Goal: Information Seeking & Learning: Learn about a topic

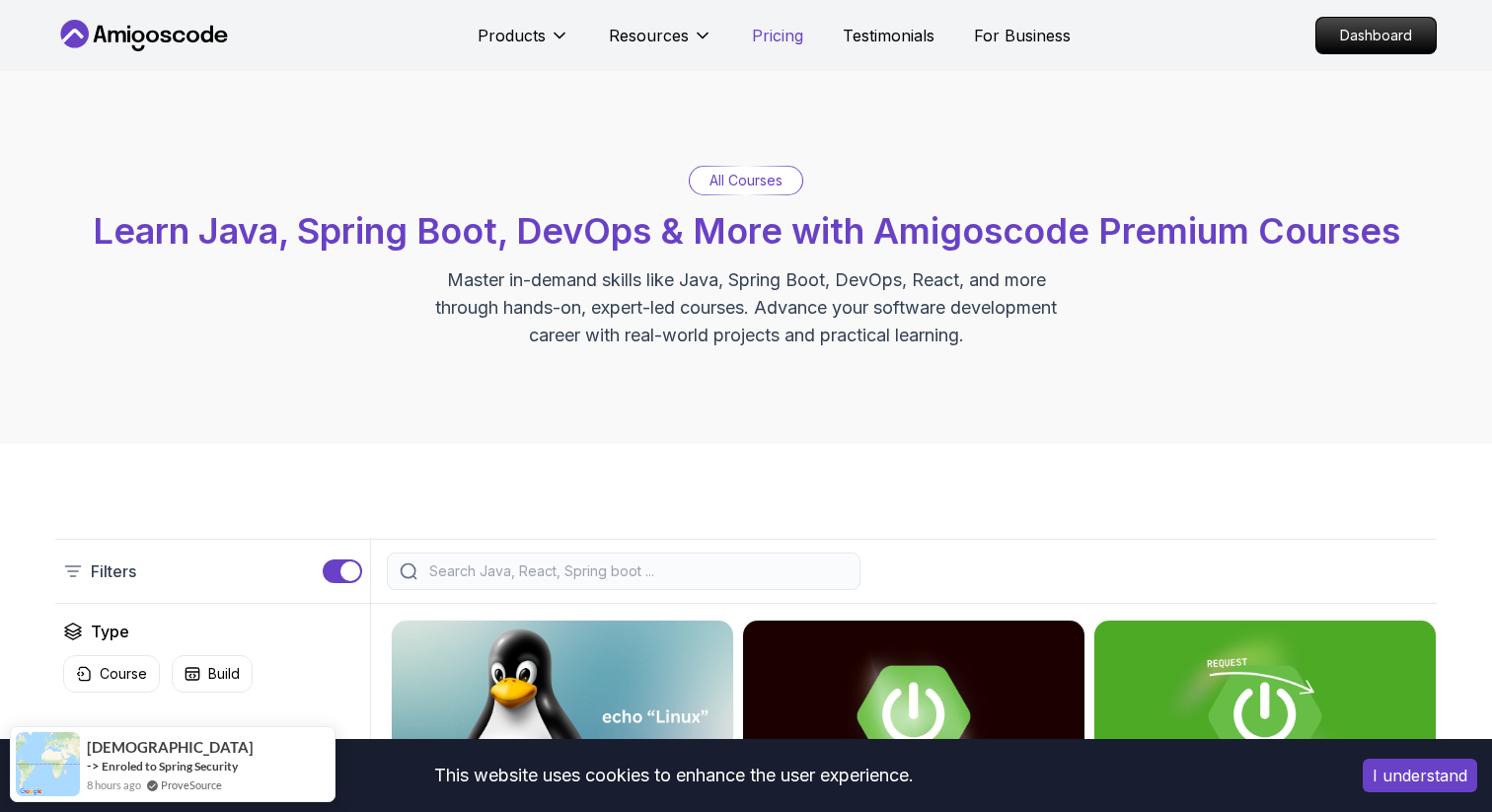
click at [771, 43] on p "Pricing" at bounding box center [778, 36] width 51 height 24
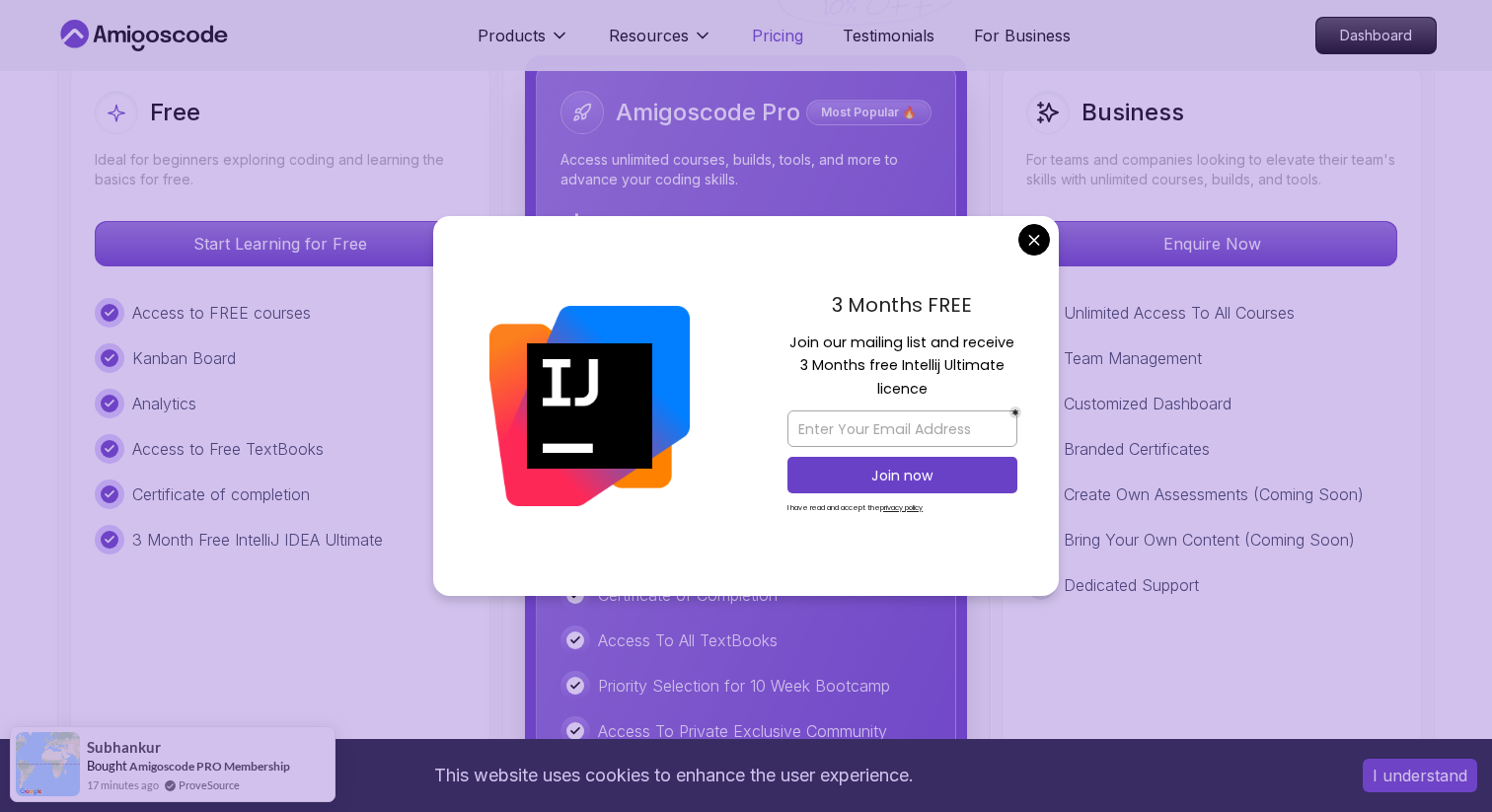
scroll to position [4638, 0]
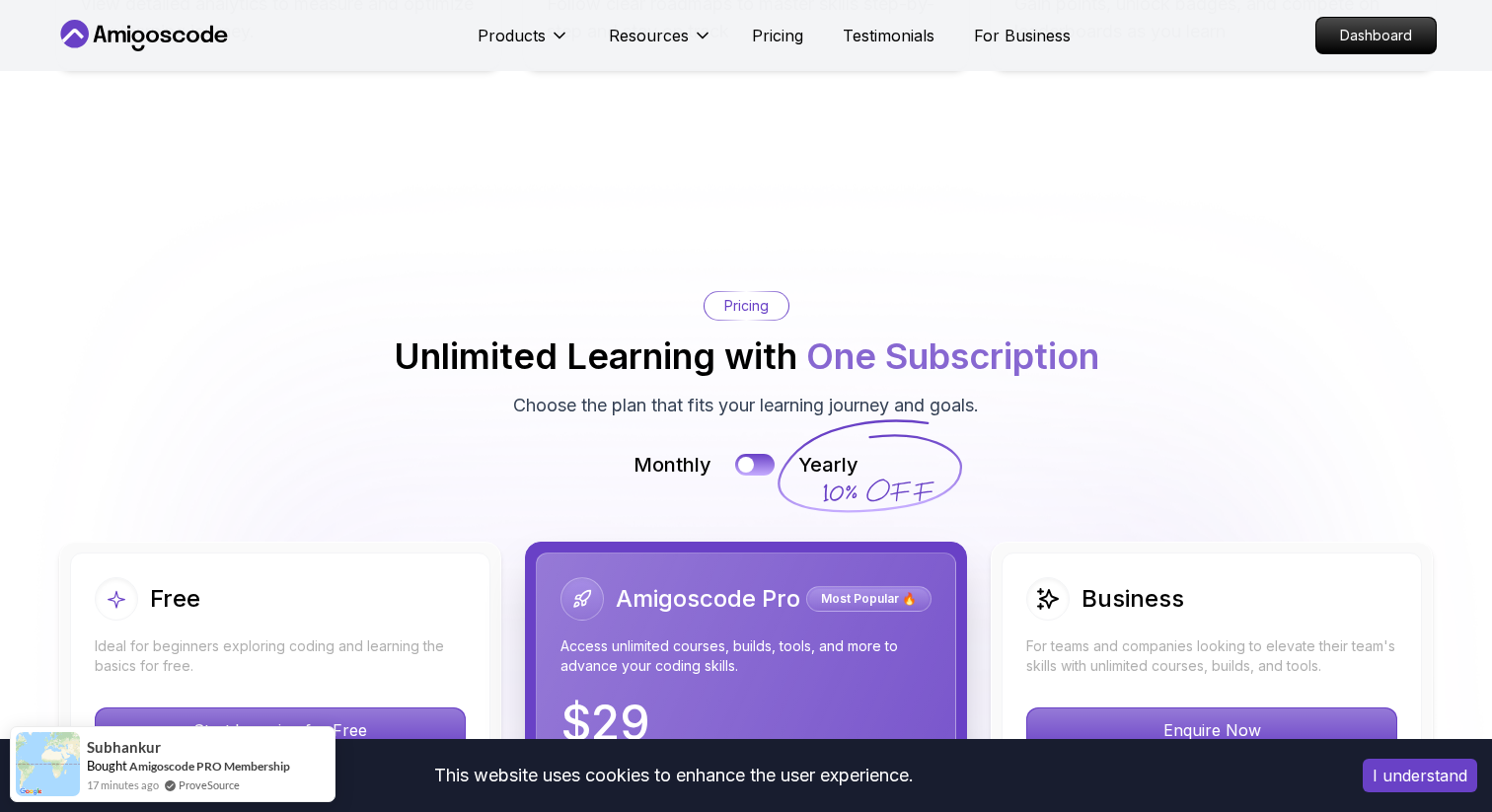
scroll to position [4154, 0]
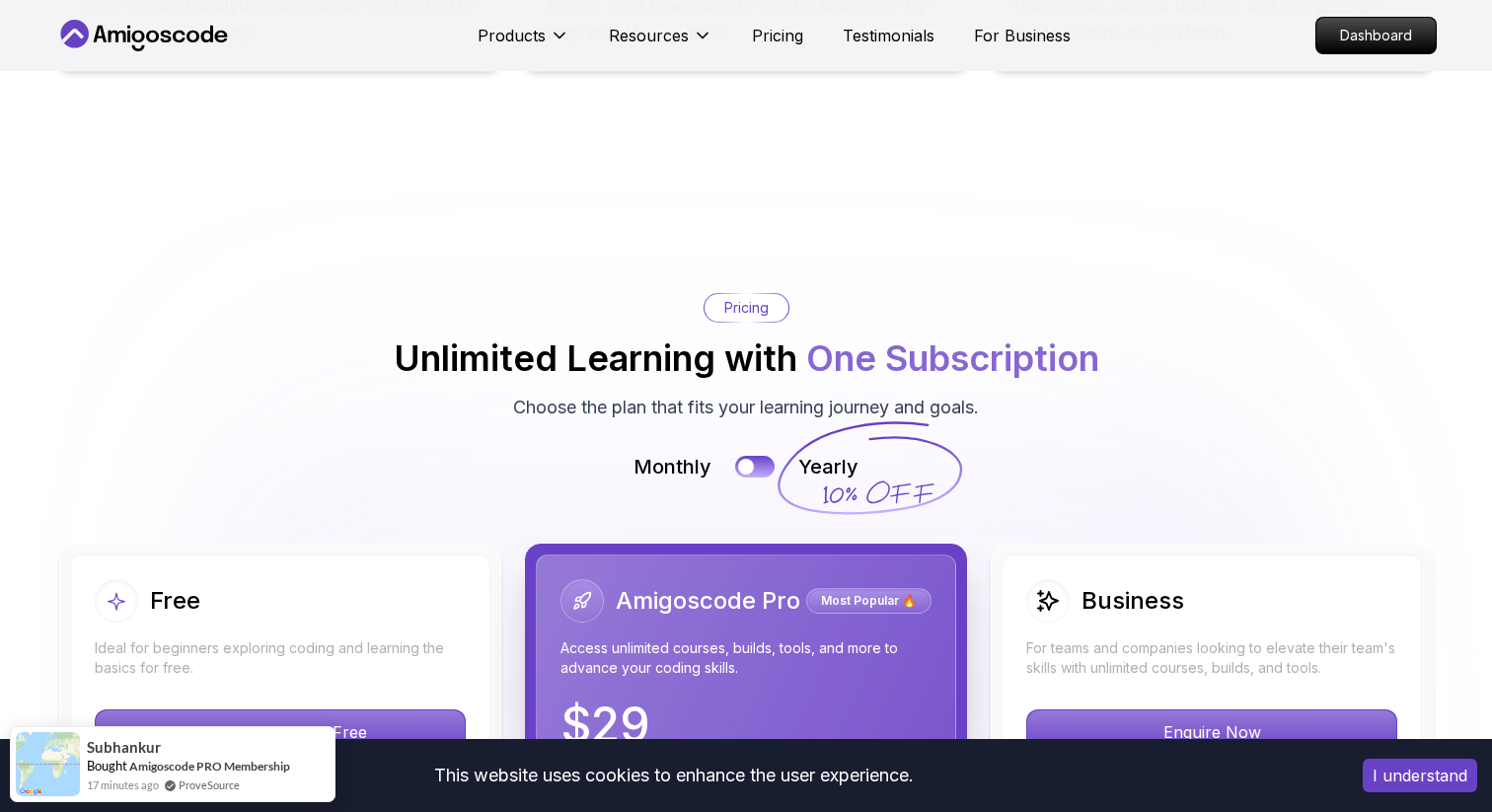
click at [738, 298] on p "Pricing" at bounding box center [746, 308] width 45 height 20
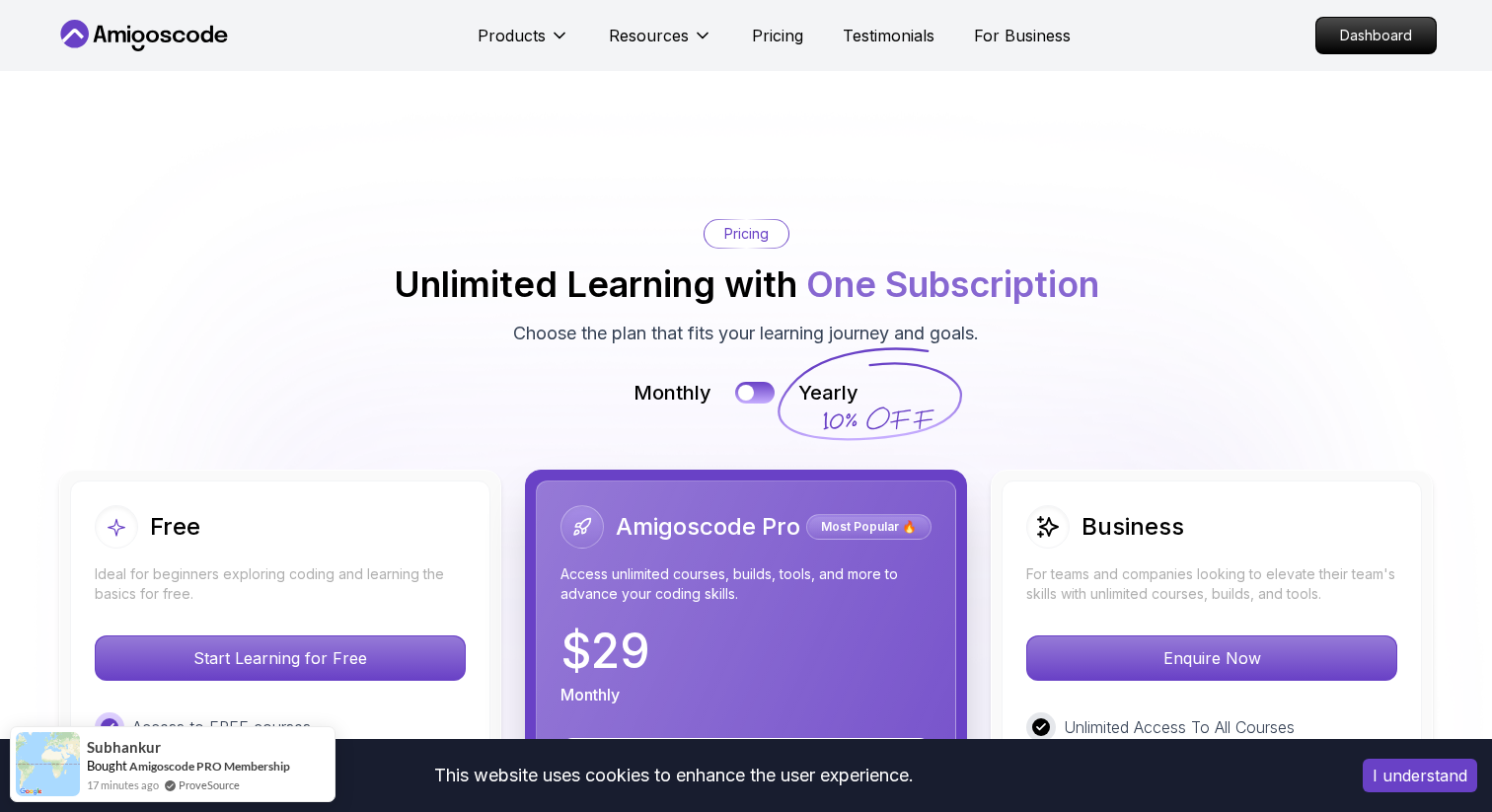
scroll to position [4227, 0]
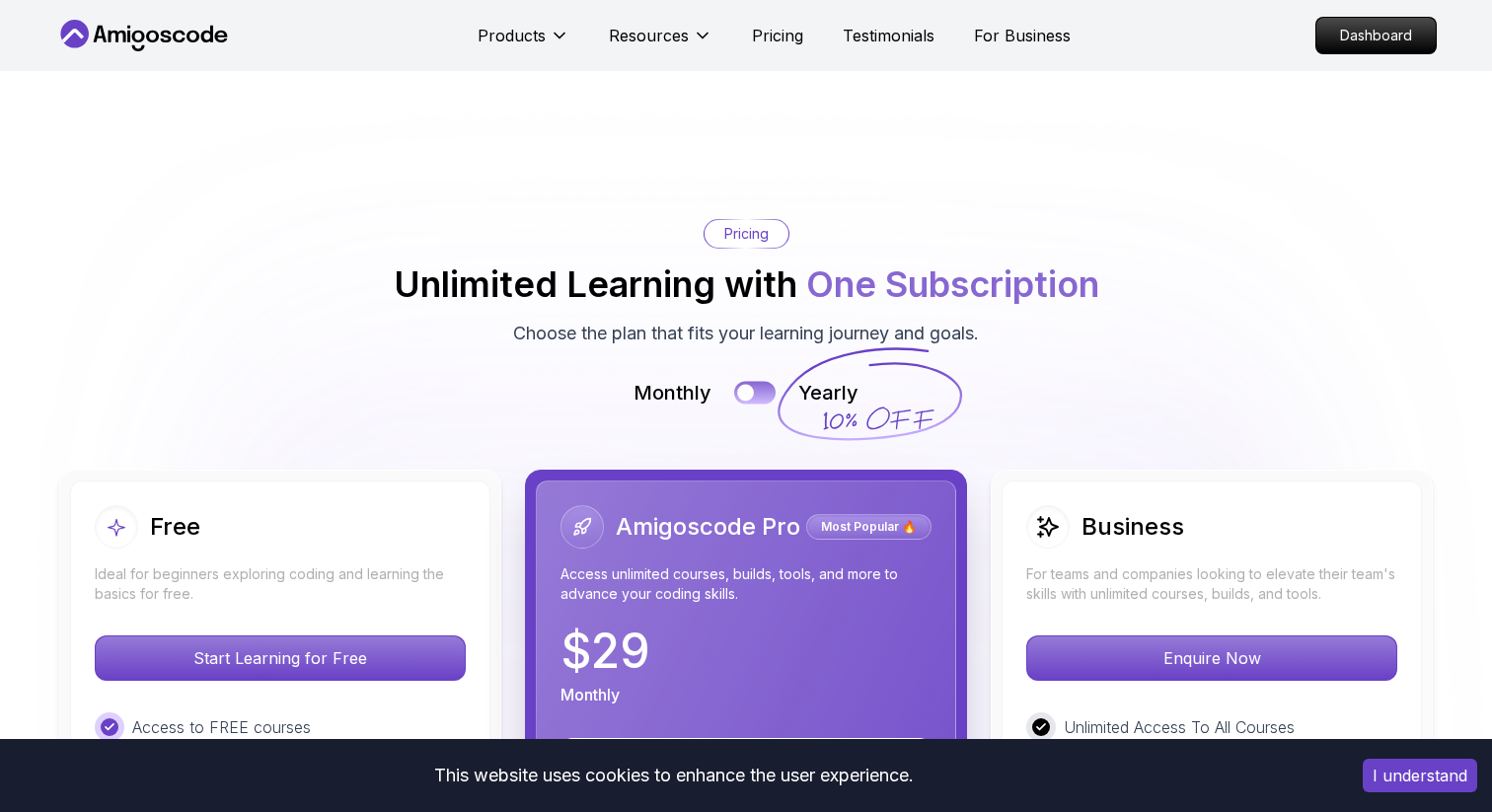
click at [753, 385] on div at bounding box center [745, 393] width 17 height 17
click at [753, 382] on button at bounding box center [755, 393] width 42 height 23
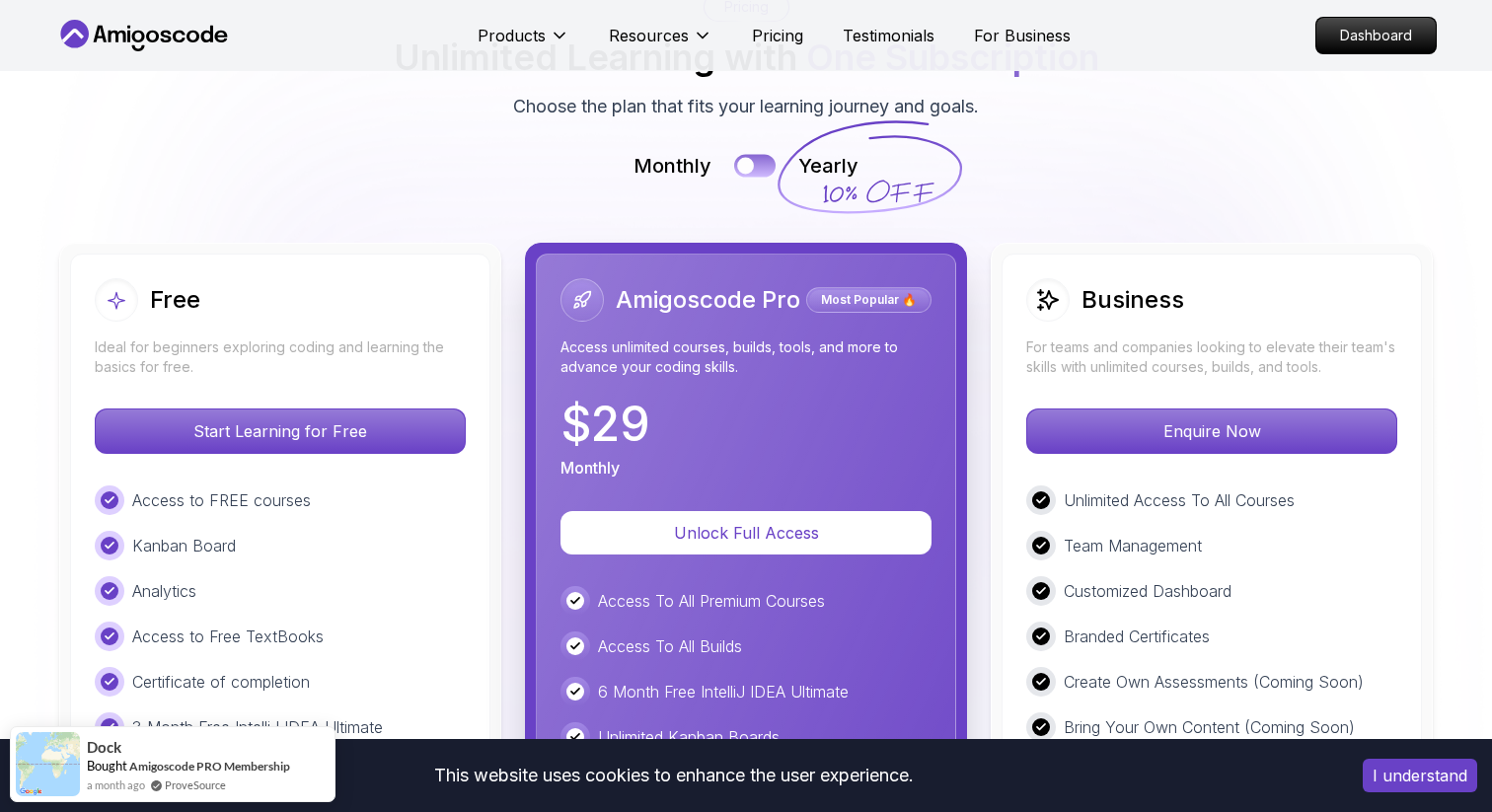
scroll to position [4447, 0]
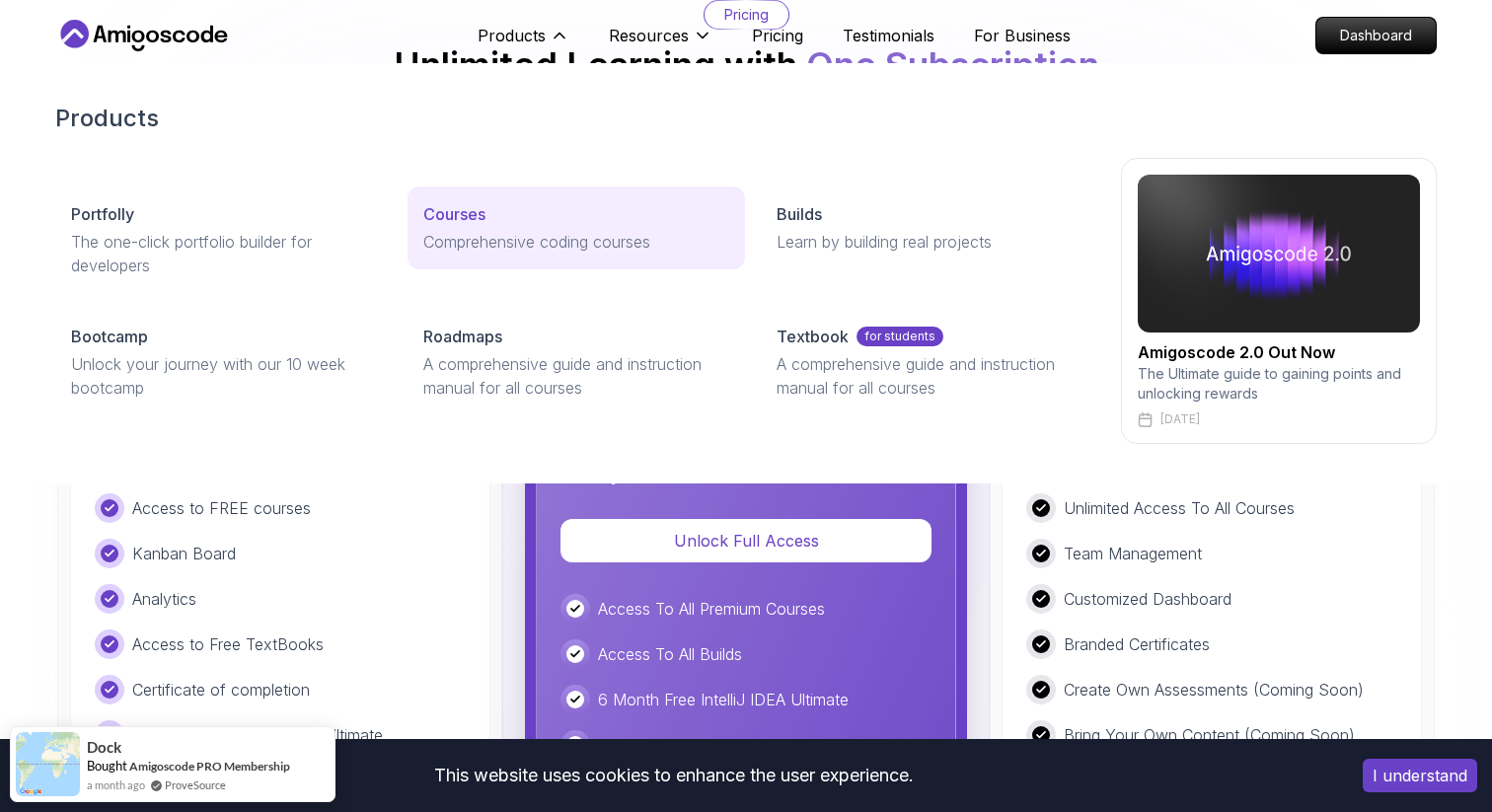
click at [464, 243] on p "Comprehensive coding courses" at bounding box center [576, 241] width 305 height 24
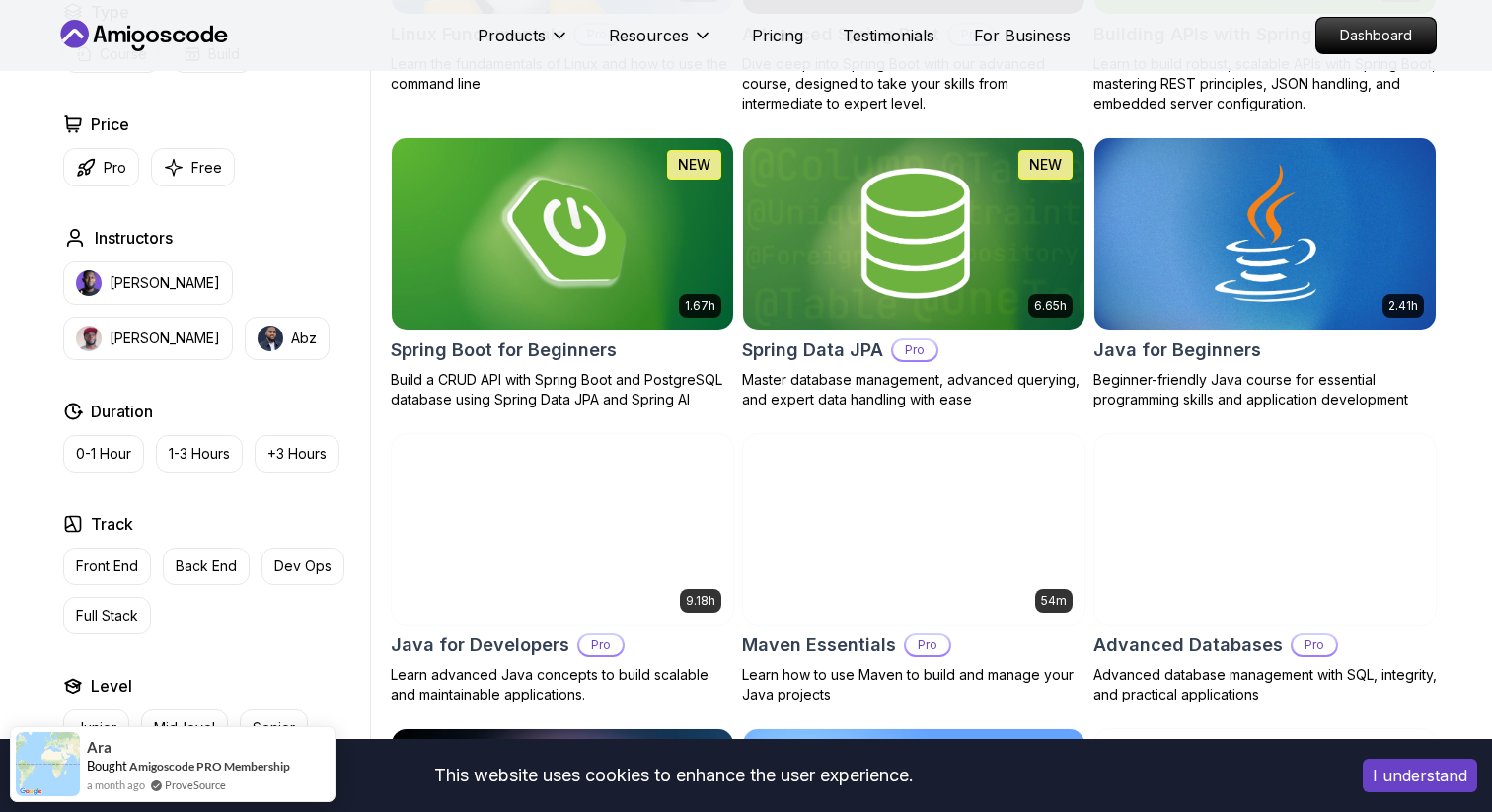
scroll to position [961, 0]
